Goal: Navigation & Orientation: Find specific page/section

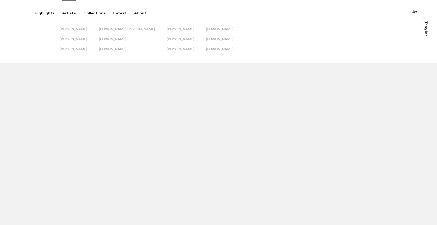
click at [65, 12] on div "Artists" at bounding box center [69, 13] width 14 height 5
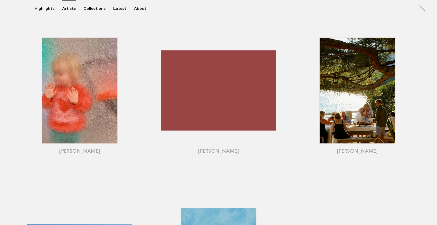
scroll to position [364, 0]
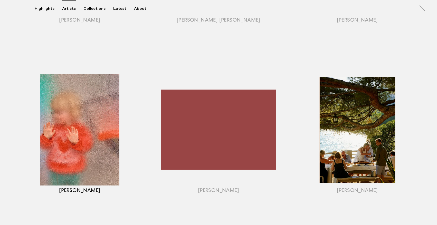
click at [103, 117] on div "button" at bounding box center [79, 136] width 139 height 160
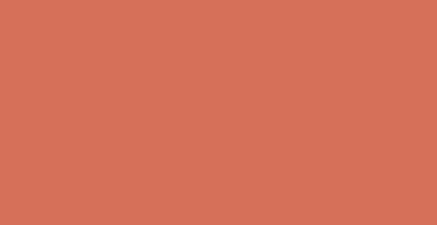
scroll to position [234, 0]
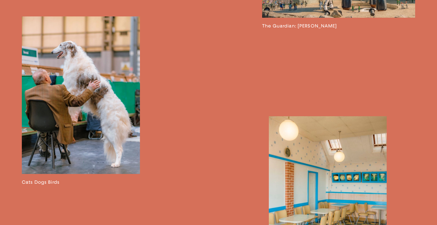
scroll to position [791, 0]
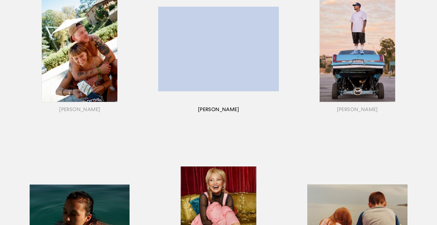
scroll to position [201, 0]
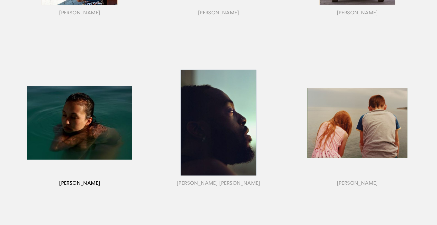
click at [95, 132] on div "button" at bounding box center [79, 129] width 139 height 160
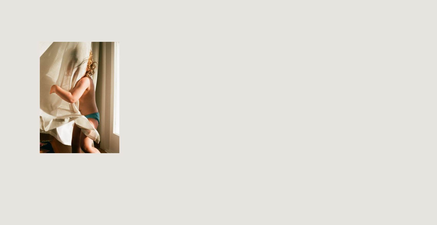
scroll to position [231, 0]
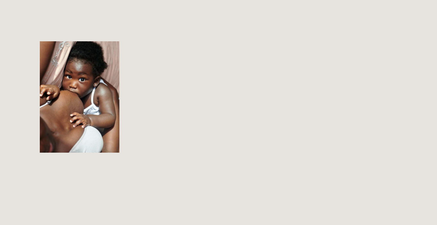
click at [108, 102] on div "button" at bounding box center [79, 99] width 139 height 160
click at [121, 101] on div "button" at bounding box center [79, 99] width 139 height 160
click at [141, 107] on div "button" at bounding box center [79, 99] width 139 height 160
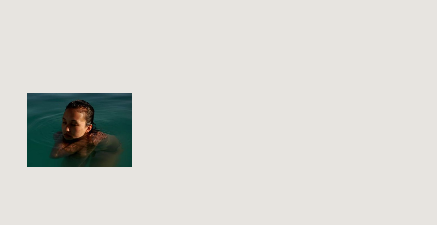
scroll to position [267, 0]
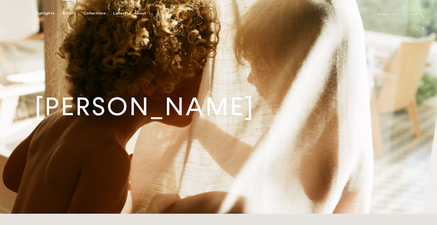
click at [68, 12] on div "Artists" at bounding box center [69, 13] width 14 height 5
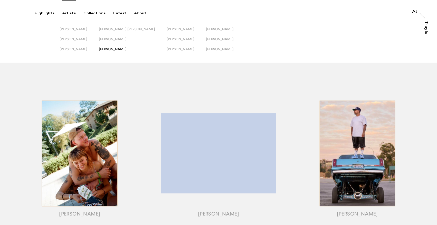
click at [113, 49] on span "[PERSON_NAME]" at bounding box center [113, 49] width 28 height 4
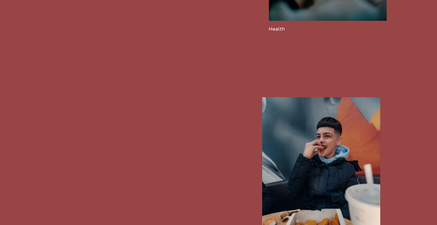
scroll to position [1099, 0]
